Goal: Transaction & Acquisition: Purchase product/service

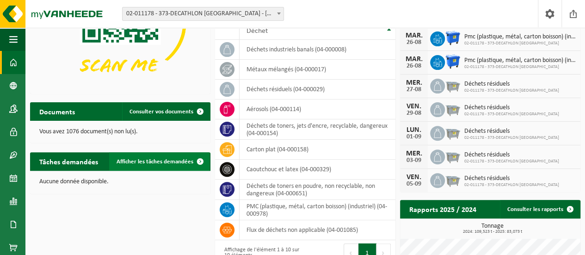
scroll to position [148, 0]
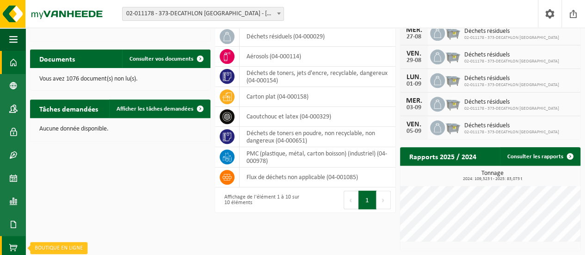
click at [16, 245] on span at bounding box center [13, 247] width 8 height 23
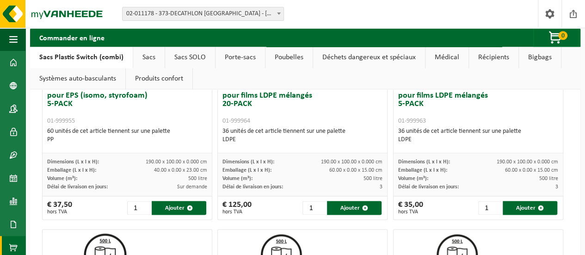
scroll to position [588, 0]
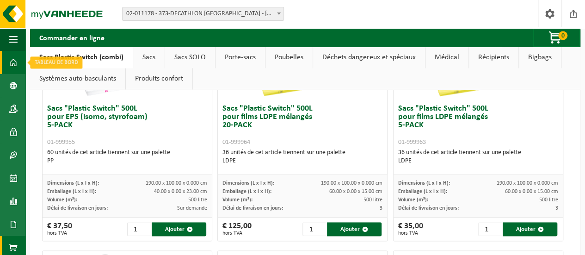
click at [13, 63] on span at bounding box center [13, 62] width 8 height 23
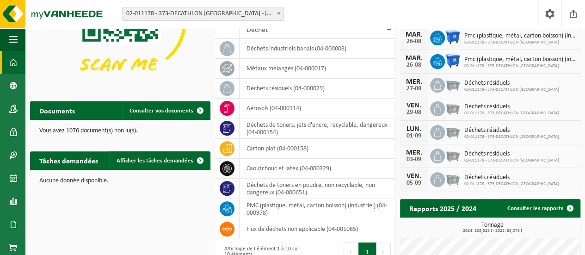
scroll to position [148, 0]
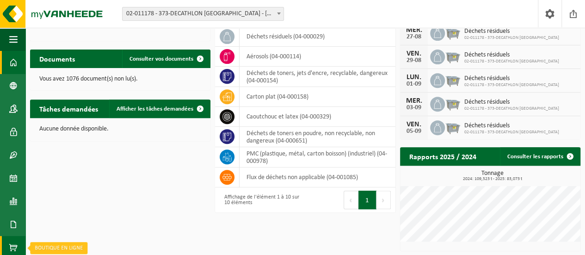
click at [12, 242] on span at bounding box center [13, 247] width 8 height 23
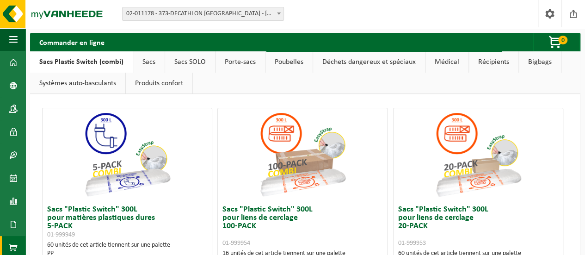
click at [145, 65] on link "Sacs" at bounding box center [148, 61] width 31 height 21
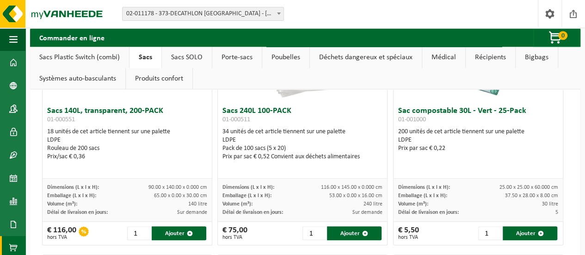
scroll to position [260, 0]
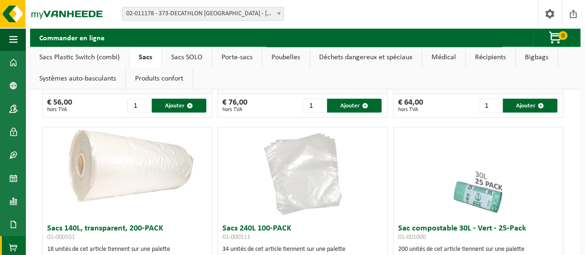
click at [91, 57] on link "Sacs Plastic Switch (combi)" at bounding box center [79, 57] width 99 height 21
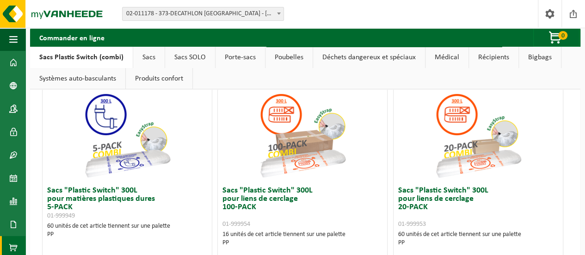
scroll to position [0, 0]
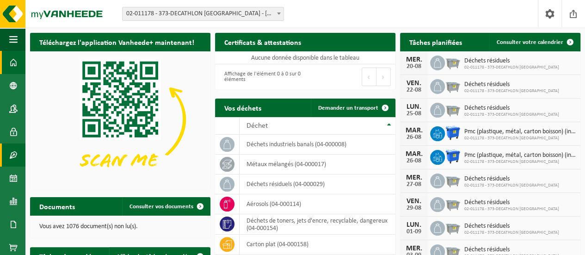
scroll to position [148, 0]
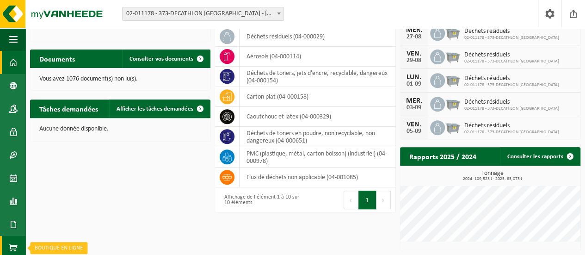
click at [13, 251] on span at bounding box center [13, 247] width 8 height 23
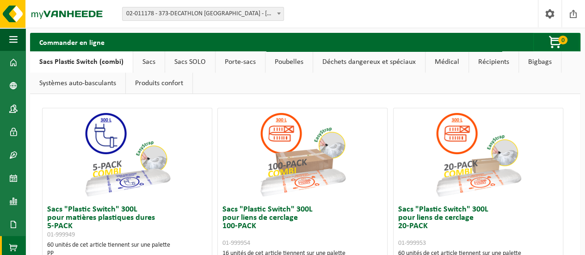
click at [288, 67] on link "Poubelles" at bounding box center [289, 61] width 47 height 21
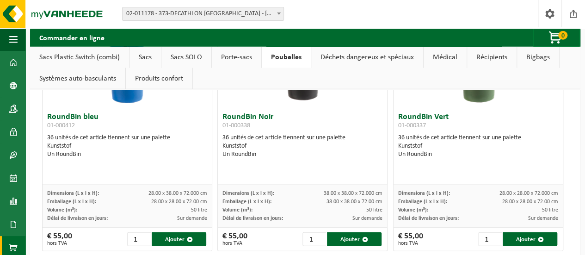
click at [88, 55] on link "Sacs Plastic Switch (combi)" at bounding box center [79, 57] width 99 height 21
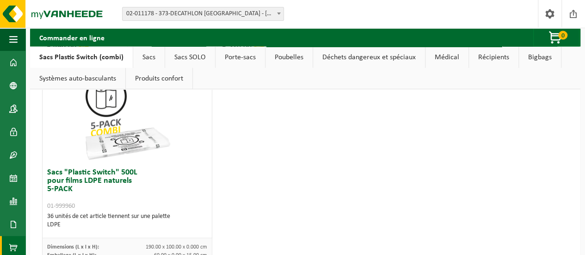
scroll to position [1009, 0]
click at [148, 54] on link "Sacs" at bounding box center [148, 57] width 31 height 21
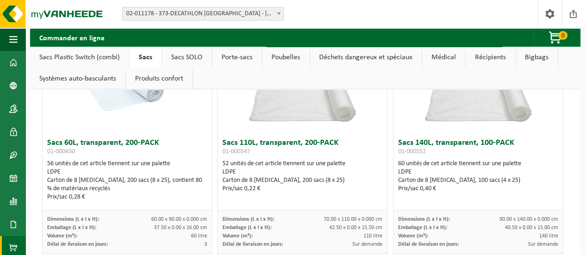
scroll to position [0, 0]
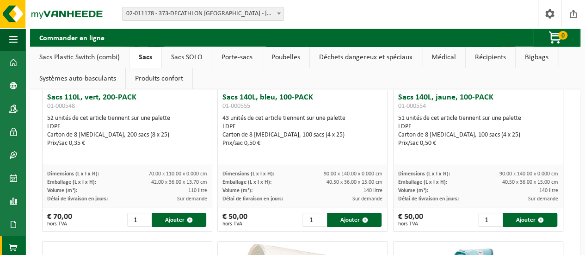
click at [107, 54] on link "Sacs Plastic Switch (combi)" at bounding box center [79, 57] width 99 height 21
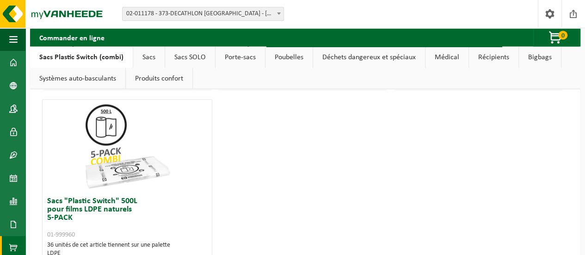
scroll to position [1081, 0]
